Goal: Find specific page/section: Find specific page/section

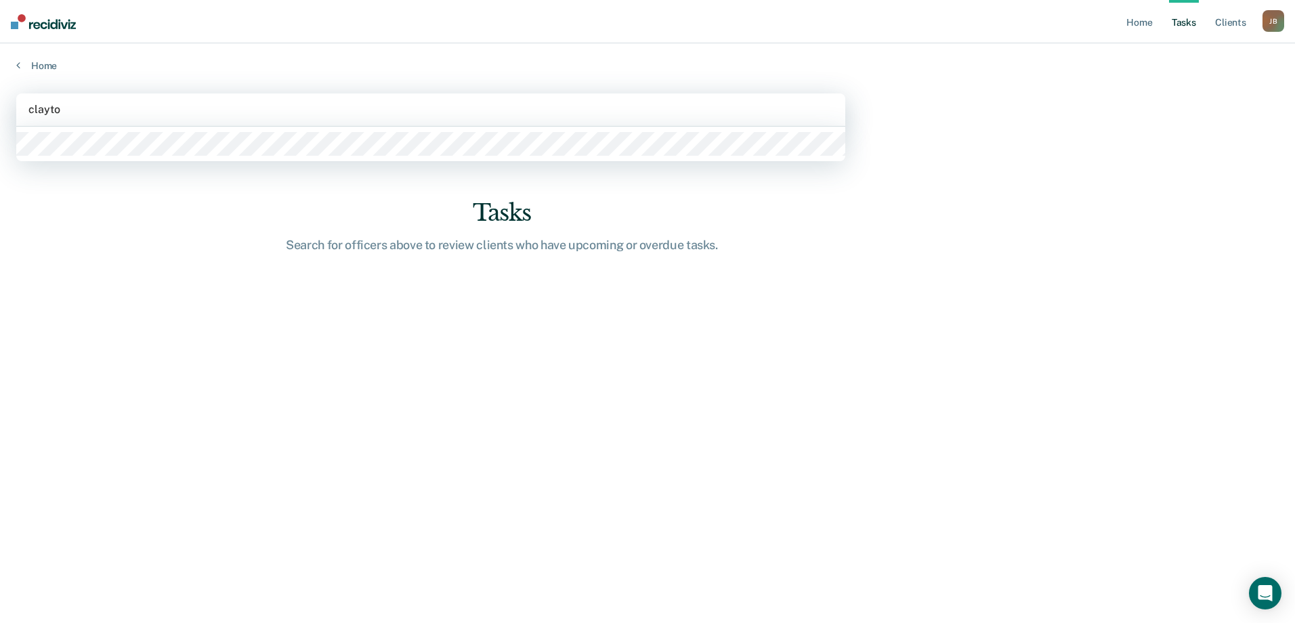
type input "[PERSON_NAME]"
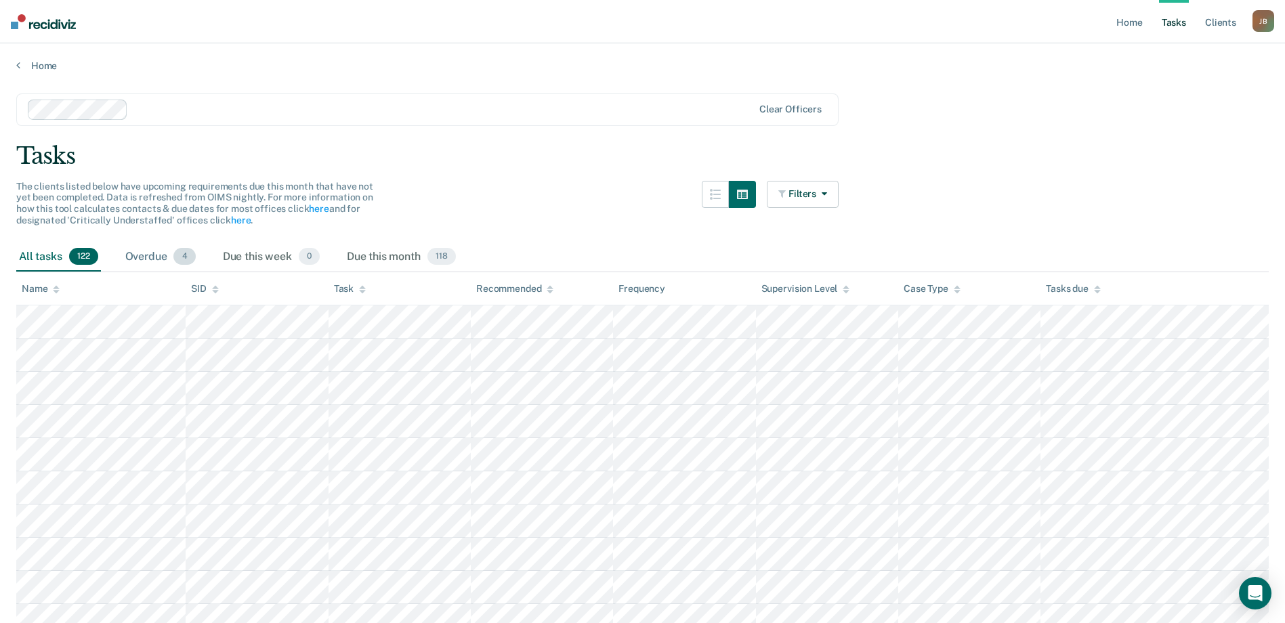
click at [170, 256] on div "Overdue 4" at bounding box center [161, 258] width 76 height 30
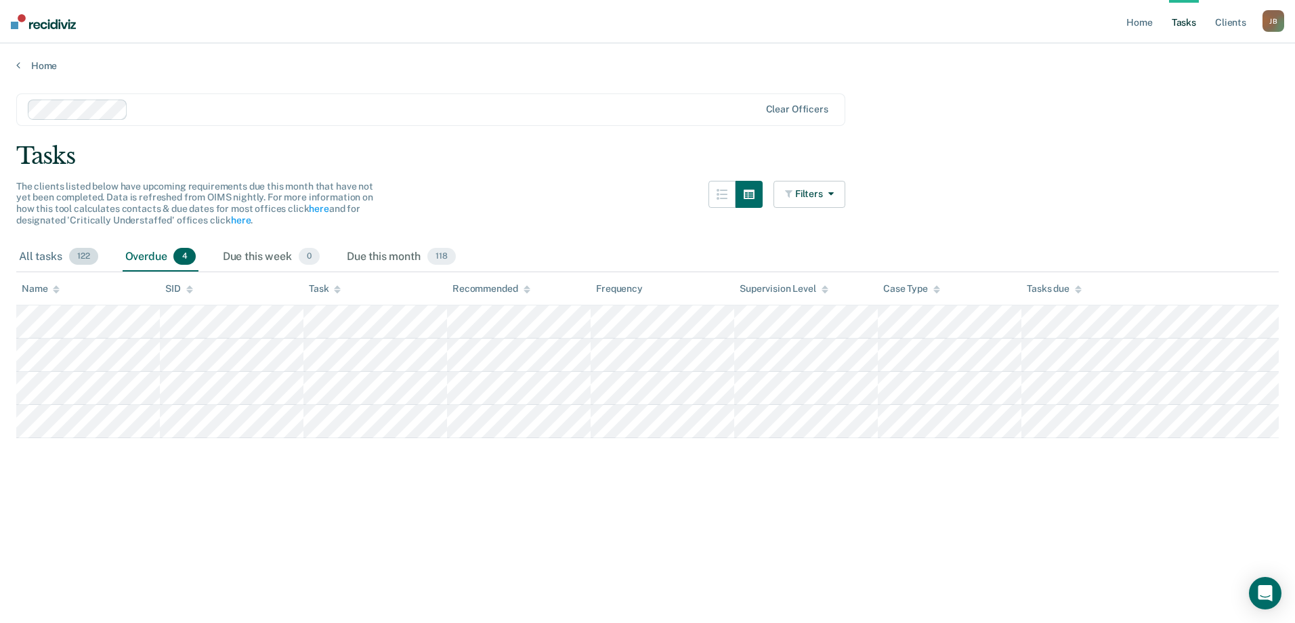
click at [60, 257] on div "All tasks 122" at bounding box center [58, 258] width 85 height 30
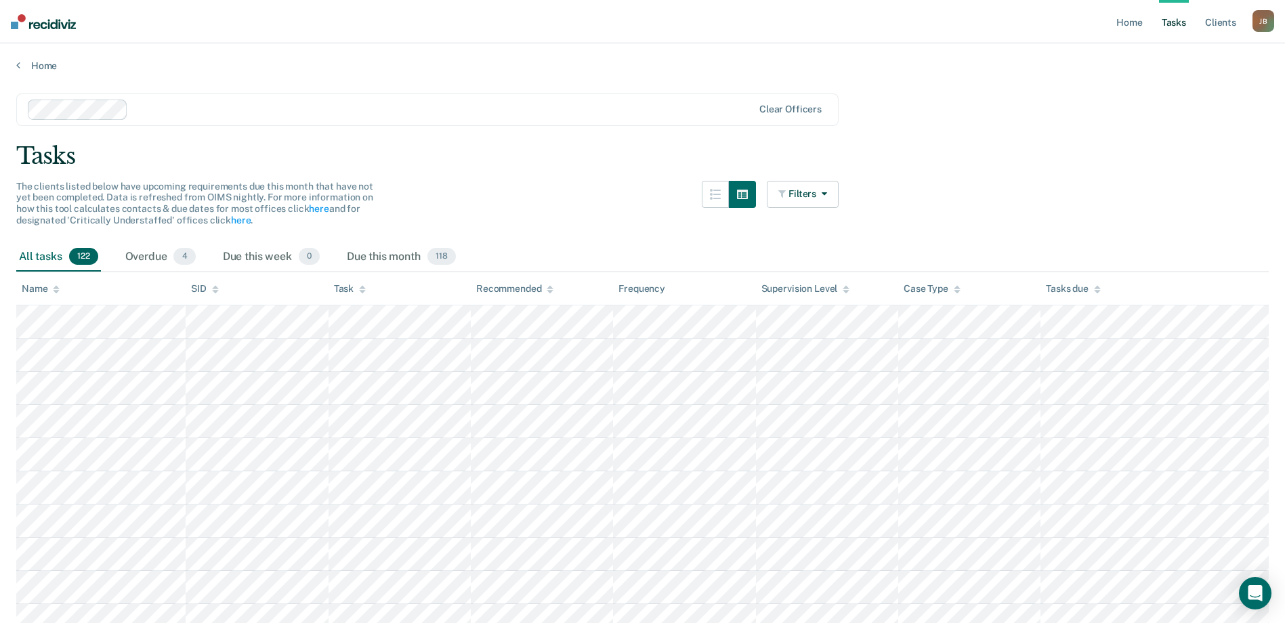
click at [14, 61] on div "Home" at bounding box center [642, 57] width 1285 height 28
click at [20, 64] on link "Home" at bounding box center [642, 66] width 1253 height 12
